Goal: Task Accomplishment & Management: Use online tool/utility

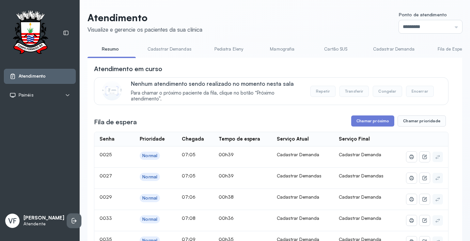
click at [70, 218] on li at bounding box center [74, 221] width 14 height 14
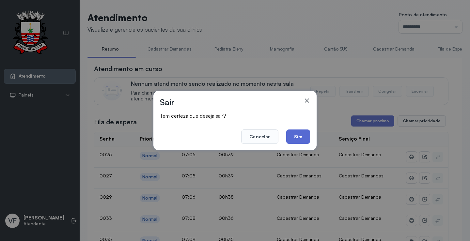
click at [304, 138] on button "Sim" at bounding box center [298, 136] width 24 height 14
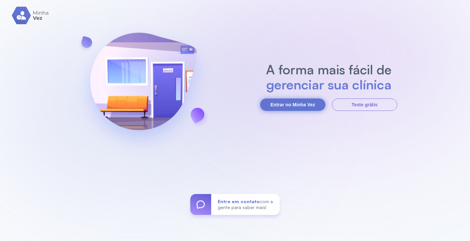
click at [298, 102] on button "Entrar no Minha Vez" at bounding box center [292, 104] width 65 height 12
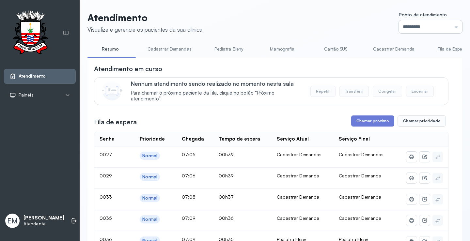
click at [400, 21] on input "*********" at bounding box center [429, 26] width 63 height 13
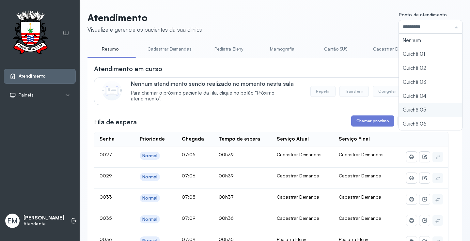
type input "*********"
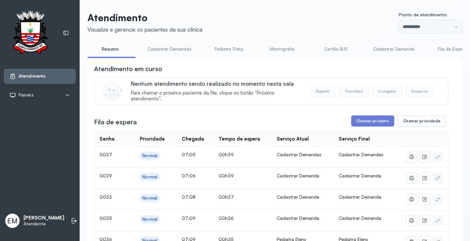
click at [368, 122] on button "Chamar próximo" at bounding box center [372, 120] width 43 height 11
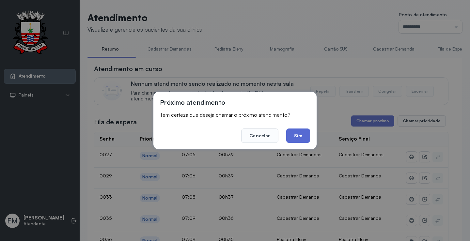
click at [296, 137] on button "Sim" at bounding box center [298, 135] width 24 height 14
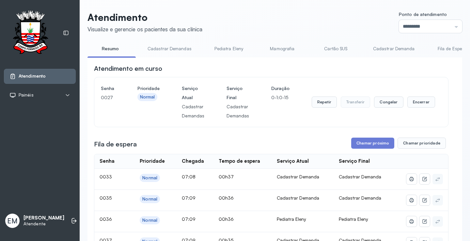
scroll to position [33, 0]
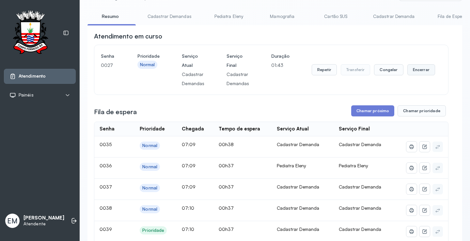
click at [422, 71] on button "Encerrar" at bounding box center [421, 69] width 28 height 11
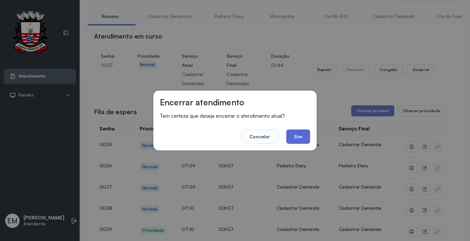
click at [289, 131] on button "Sim" at bounding box center [298, 136] width 24 height 14
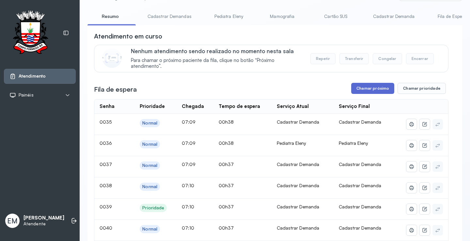
click at [375, 87] on button "Chamar próximo" at bounding box center [372, 88] width 43 height 11
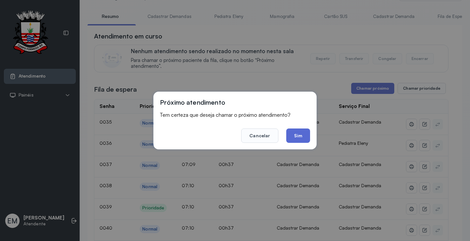
click at [291, 135] on button "Sim" at bounding box center [298, 135] width 24 height 14
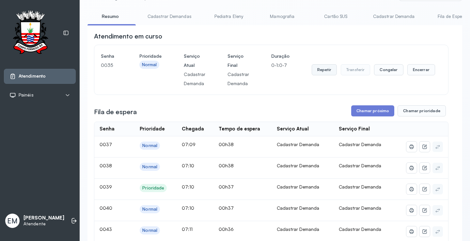
click at [317, 73] on button "Repetir" at bounding box center [323, 69] width 25 height 11
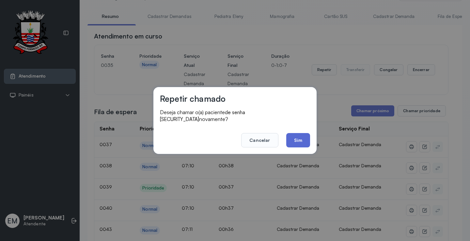
click at [294, 136] on button "Sim" at bounding box center [298, 140] width 24 height 14
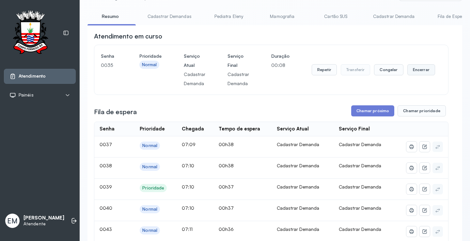
click at [407, 71] on button "Encerrar" at bounding box center [421, 69] width 28 height 11
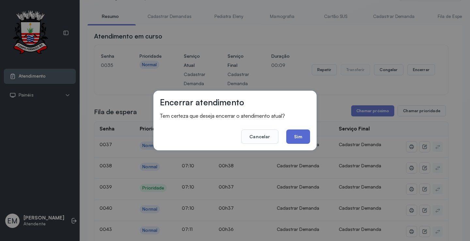
click at [298, 138] on button "Sim" at bounding box center [298, 136] width 24 height 14
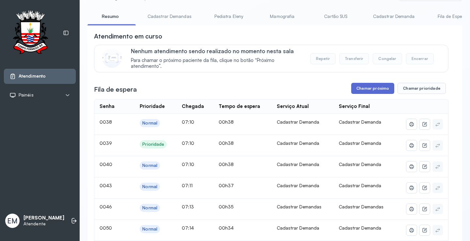
click at [360, 88] on button "Chamar próximo" at bounding box center [372, 88] width 43 height 11
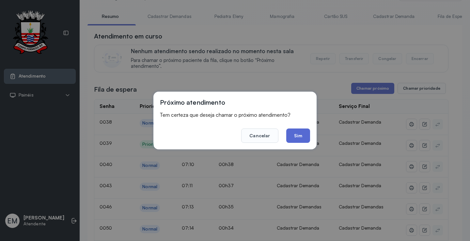
click at [297, 135] on button "Sim" at bounding box center [298, 135] width 24 height 14
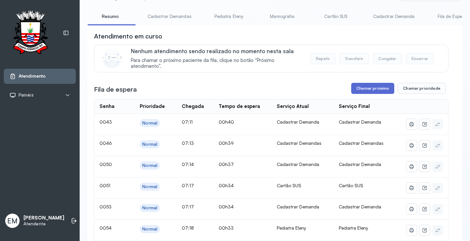
click at [364, 88] on button "Chamar próximo" at bounding box center [372, 88] width 43 height 11
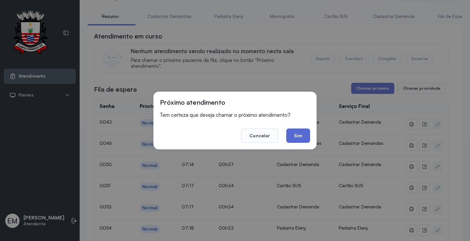
click at [299, 135] on button "Sim" at bounding box center [298, 135] width 24 height 14
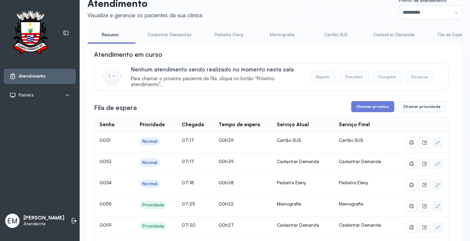
scroll to position [0, 0]
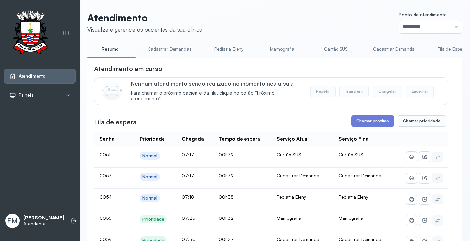
click at [172, 49] on link "Cadastrar Demandas" at bounding box center [169, 49] width 57 height 11
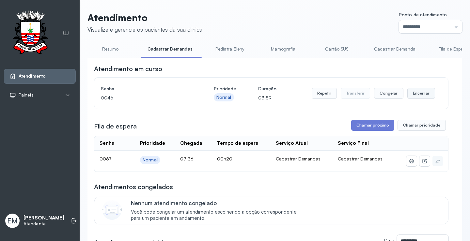
click at [416, 92] on button "Encerrar" at bounding box center [421, 93] width 28 height 11
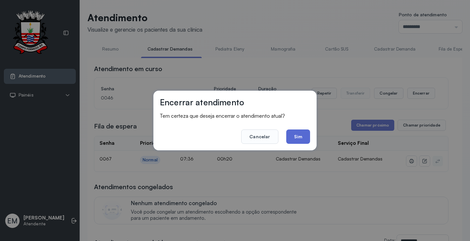
click at [307, 139] on button "Sim" at bounding box center [298, 136] width 24 height 14
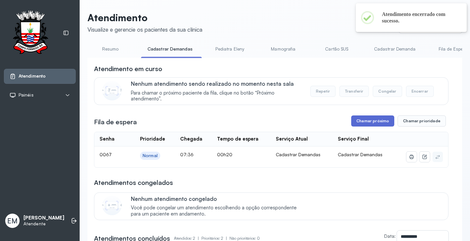
drag, startPoint x: 365, startPoint y: 120, endPoint x: 316, endPoint y: 133, distance: 51.3
click at [365, 120] on button "Chamar próximo" at bounding box center [372, 120] width 43 height 11
